Goal: Find specific page/section: Find specific page/section

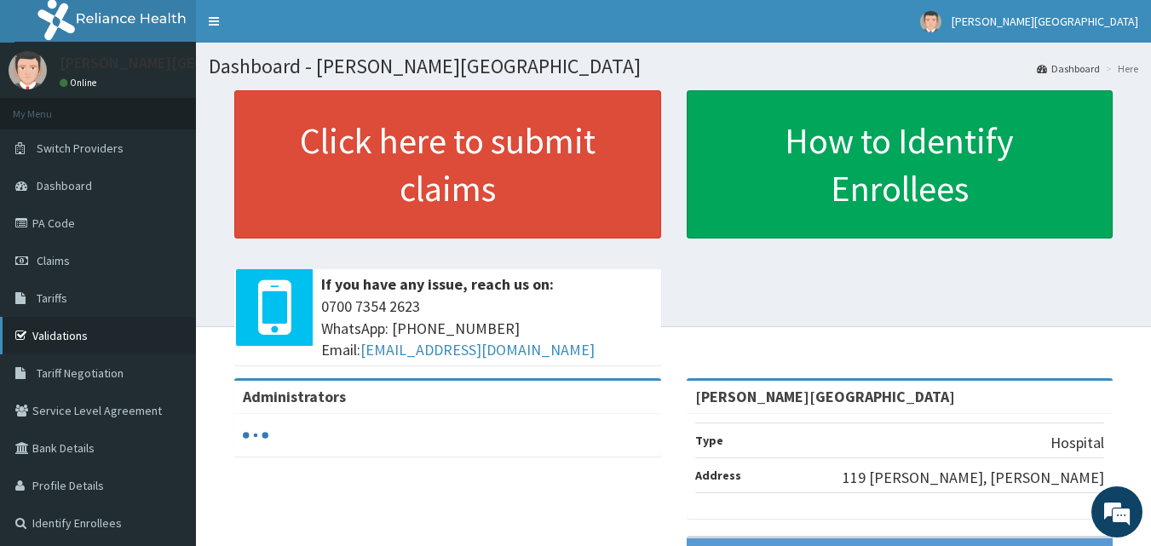
click at [114, 340] on link "Validations" at bounding box center [98, 335] width 196 height 37
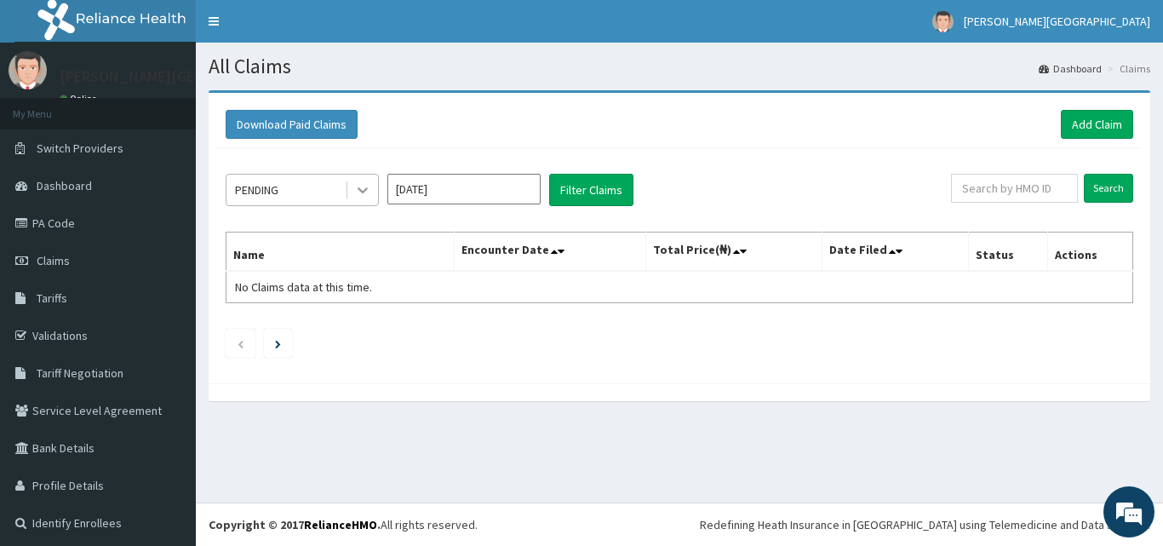
click at [359, 181] on div at bounding box center [362, 190] width 31 height 31
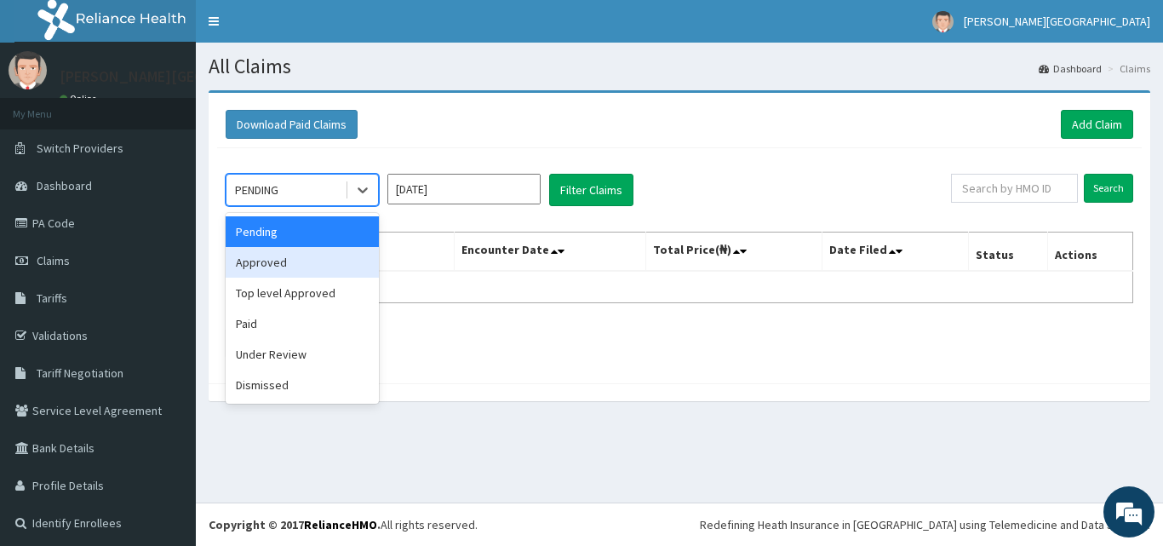
click at [277, 256] on div "Approved" at bounding box center [302, 262] width 153 height 31
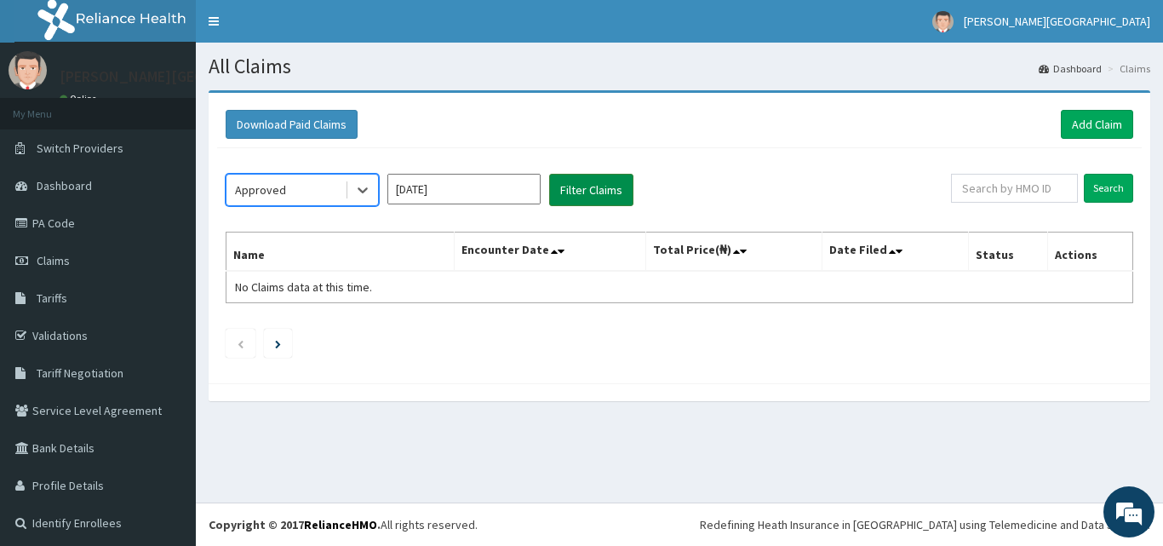
click at [584, 183] on button "Filter Claims" at bounding box center [591, 190] width 84 height 32
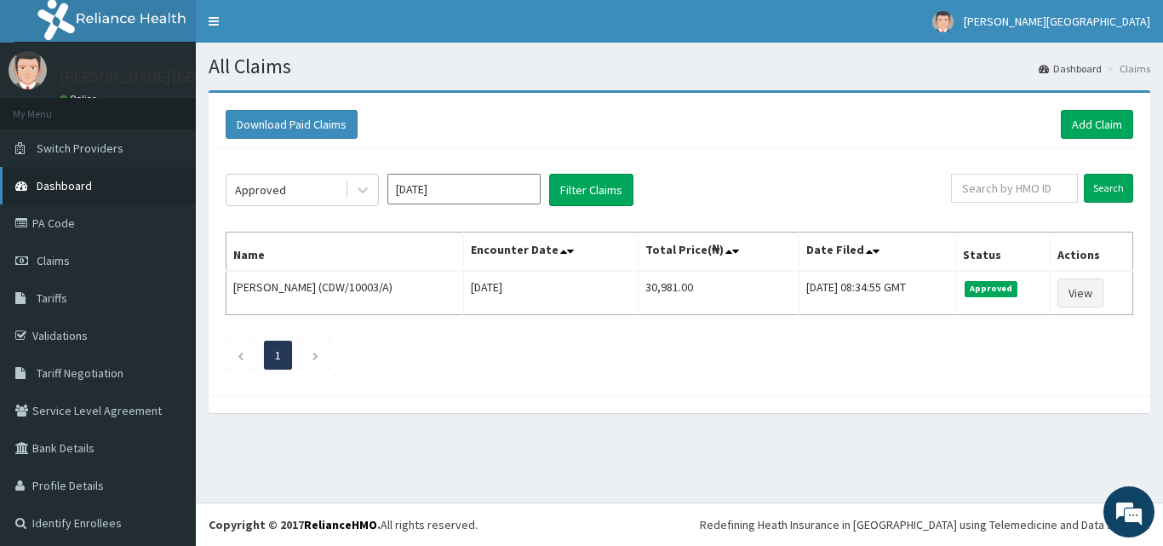
drag, startPoint x: 88, startPoint y: 187, endPoint x: 87, endPoint y: 197, distance: 10.3
click at [87, 189] on span "Dashboard" at bounding box center [64, 185] width 55 height 15
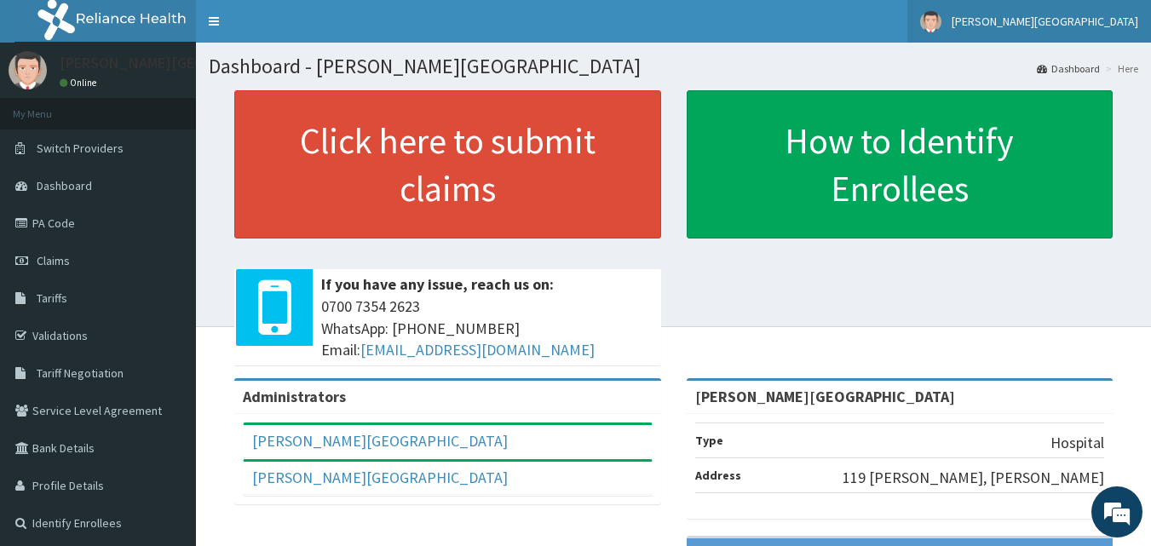
click at [1070, 20] on span "[PERSON_NAME][GEOGRAPHIC_DATA]" at bounding box center [1044, 21] width 187 height 15
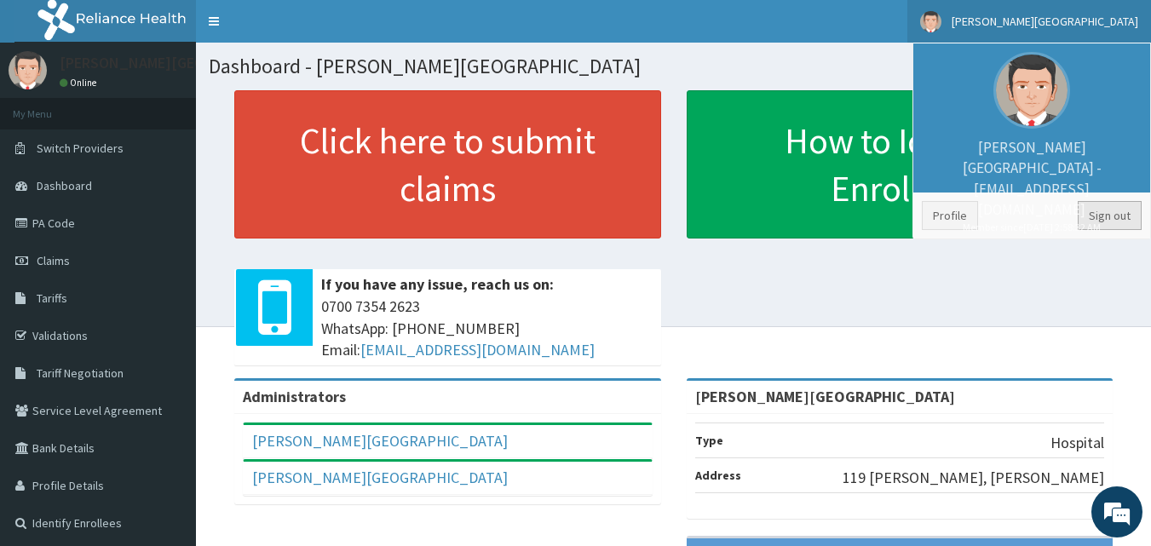
click at [1114, 219] on link "Sign out" at bounding box center [1109, 215] width 64 height 29
